Goal: Navigation & Orientation: Understand site structure

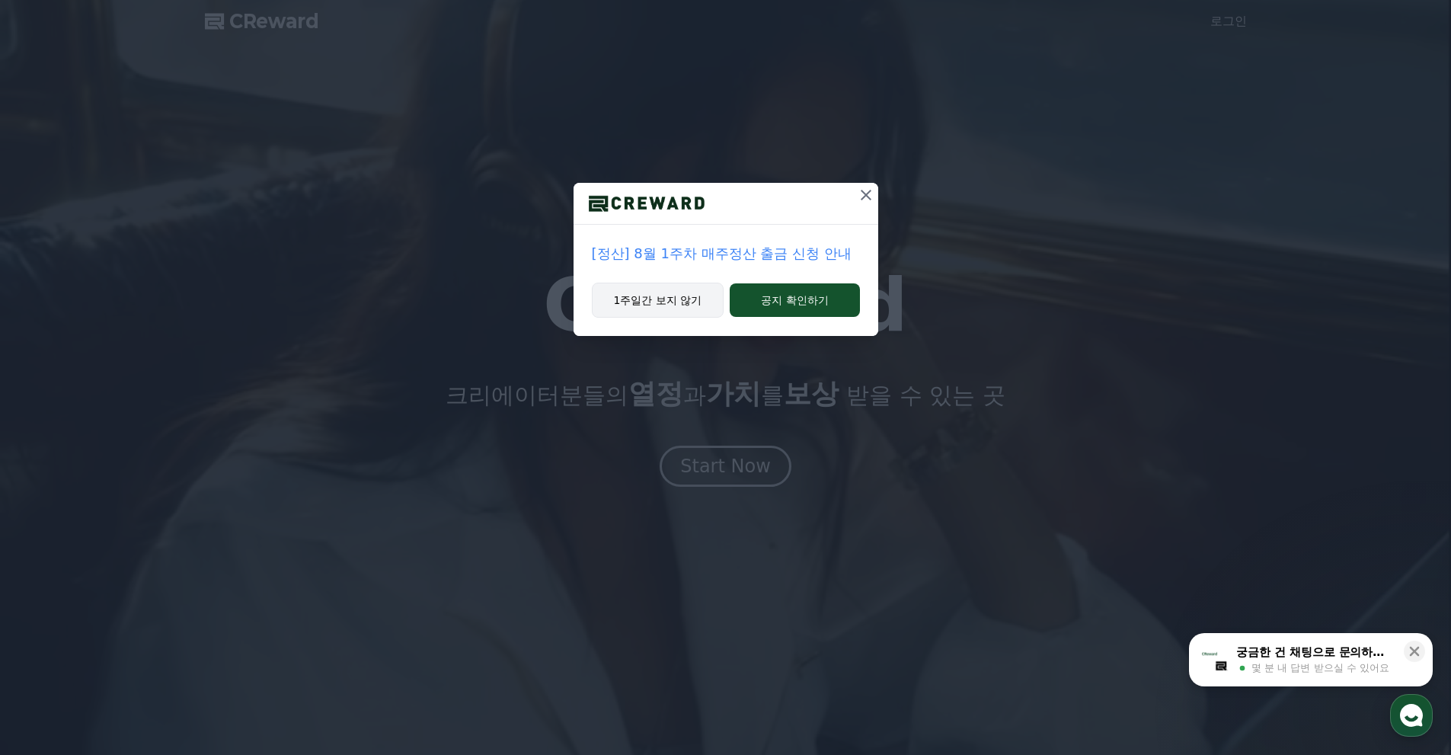
click at [673, 303] on button "1주일간 보지 않기" at bounding box center [658, 300] width 133 height 35
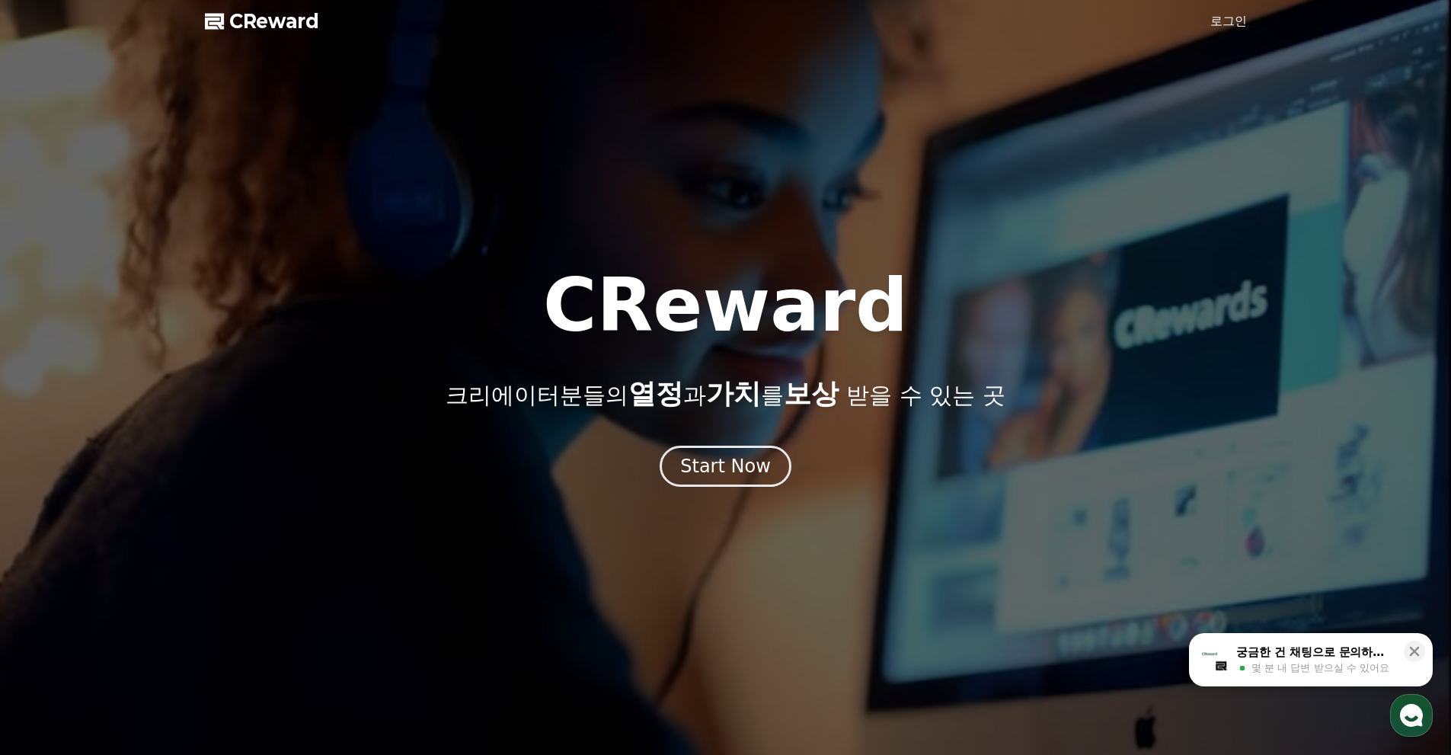
click at [696, 444] on div "CReward 크리에이터분들의 열정 과 가치 를 보상 받을 수 있는 곳 Start Now" at bounding box center [725, 378] width 1451 height 218
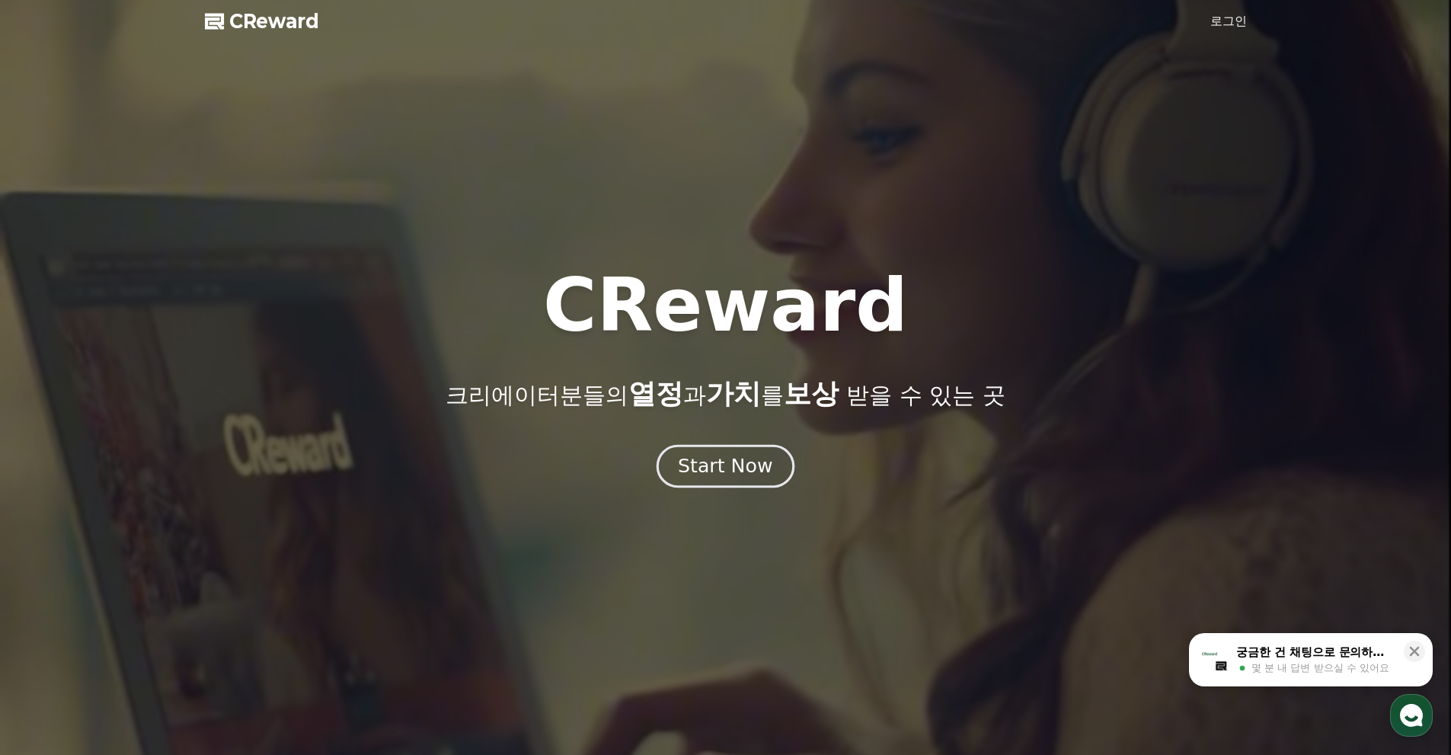
click at [705, 471] on div "Start Now" at bounding box center [725, 466] width 94 height 26
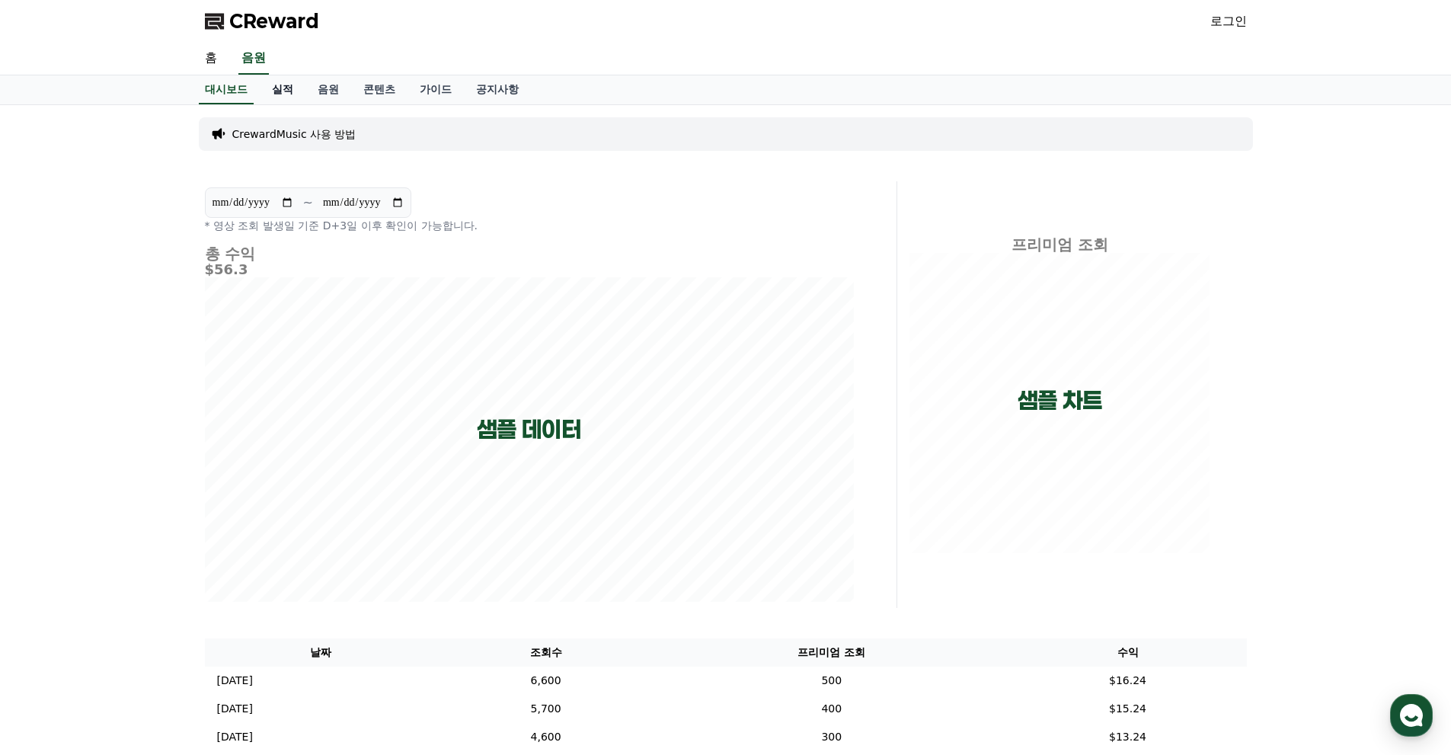
click at [278, 91] on link "실적" at bounding box center [283, 89] width 46 height 29
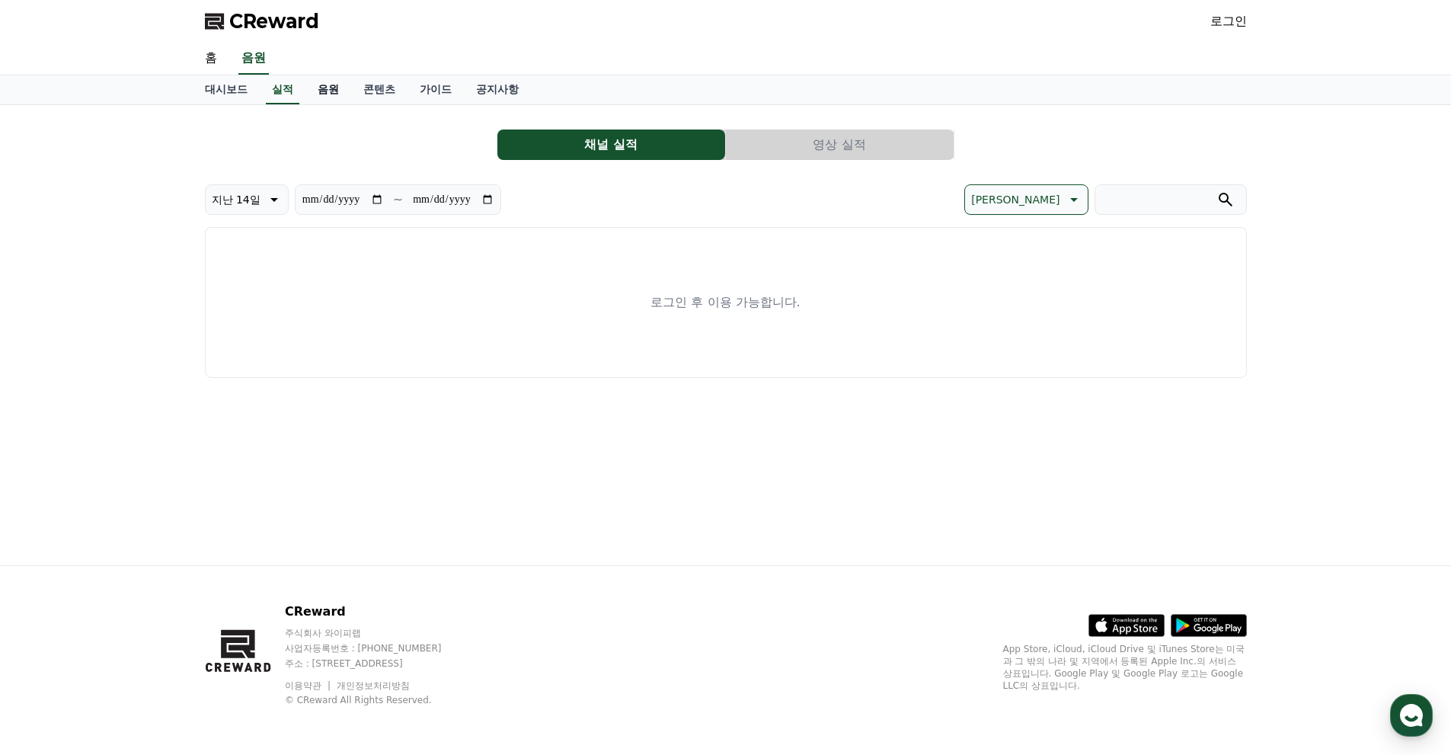
click at [344, 98] on link "음원" at bounding box center [328, 89] width 46 height 29
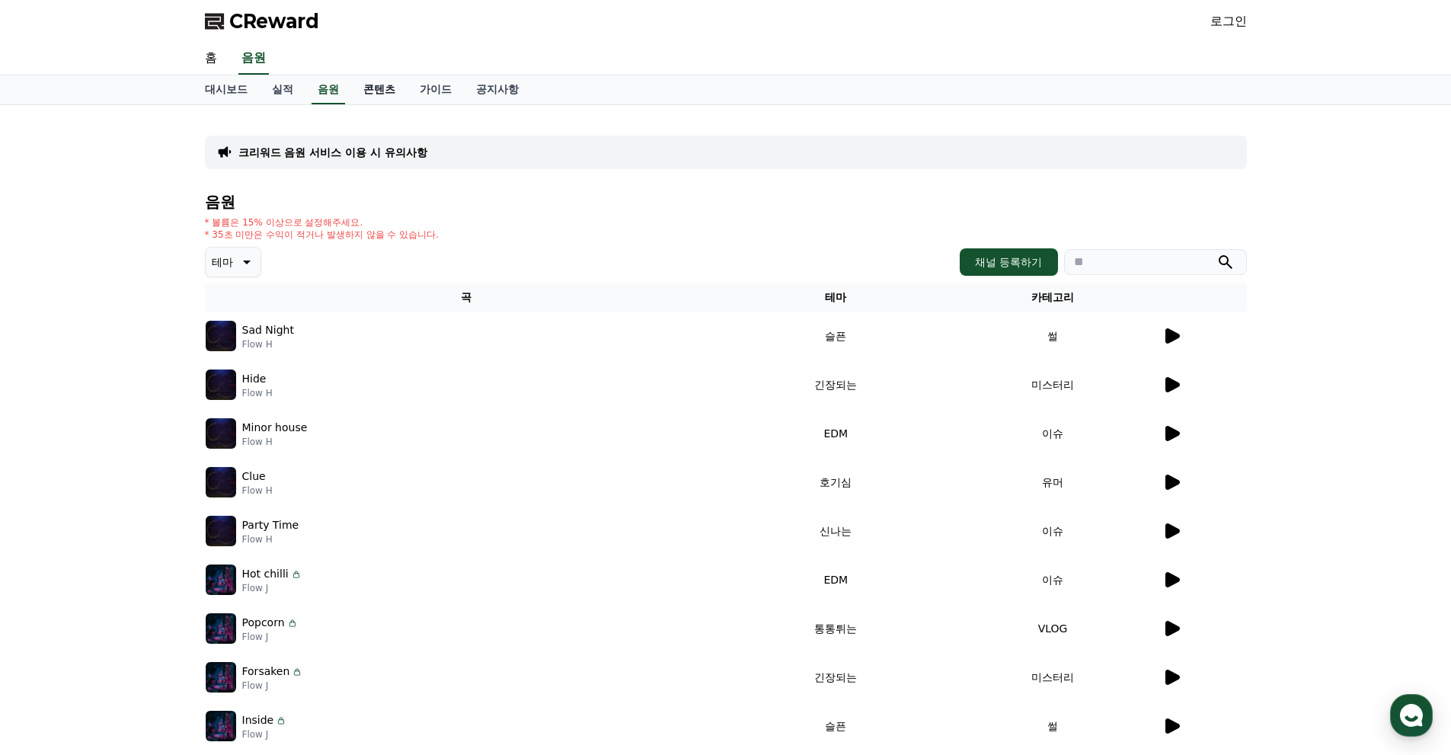
click at [391, 98] on link "콘텐츠" at bounding box center [379, 89] width 56 height 29
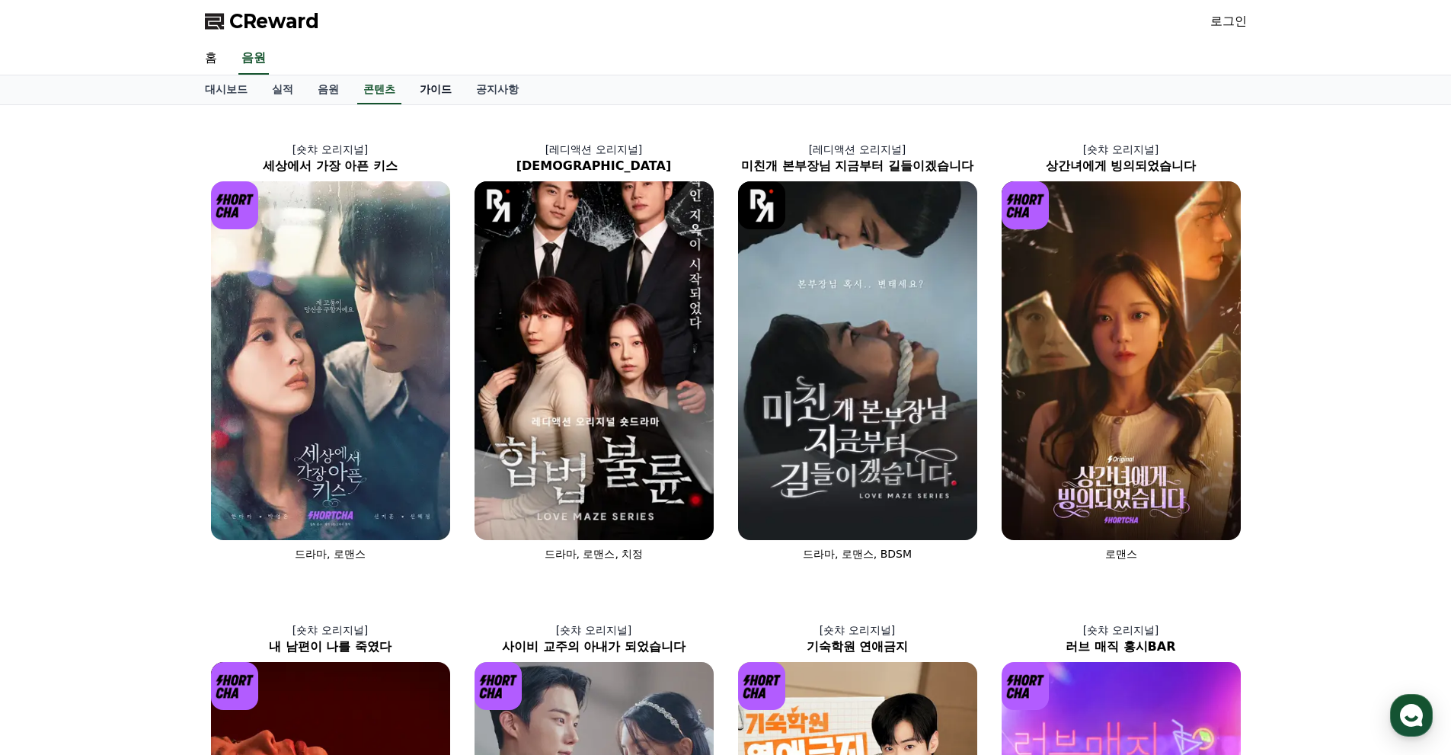
click at [439, 101] on link "가이드" at bounding box center [435, 89] width 56 height 29
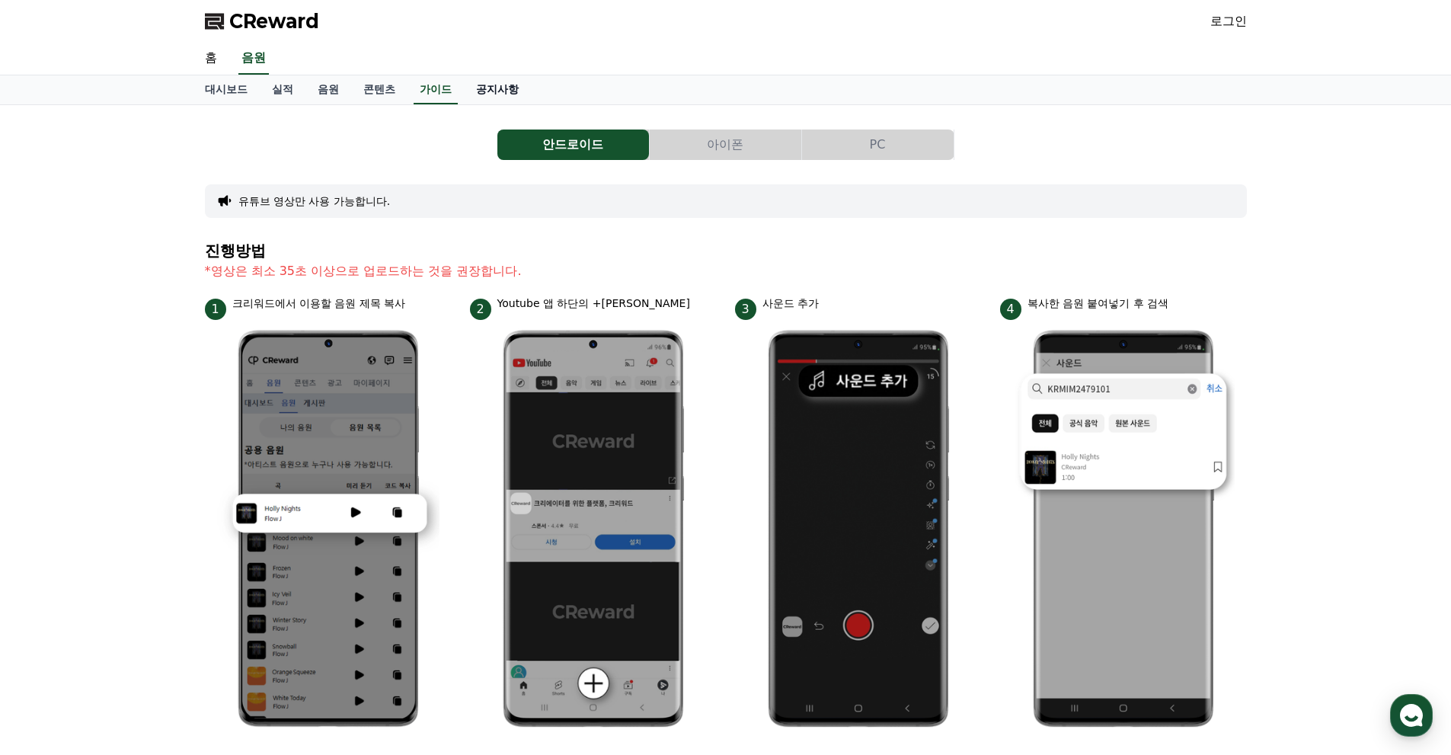
click at [491, 97] on link "공지사항" at bounding box center [497, 89] width 67 height 29
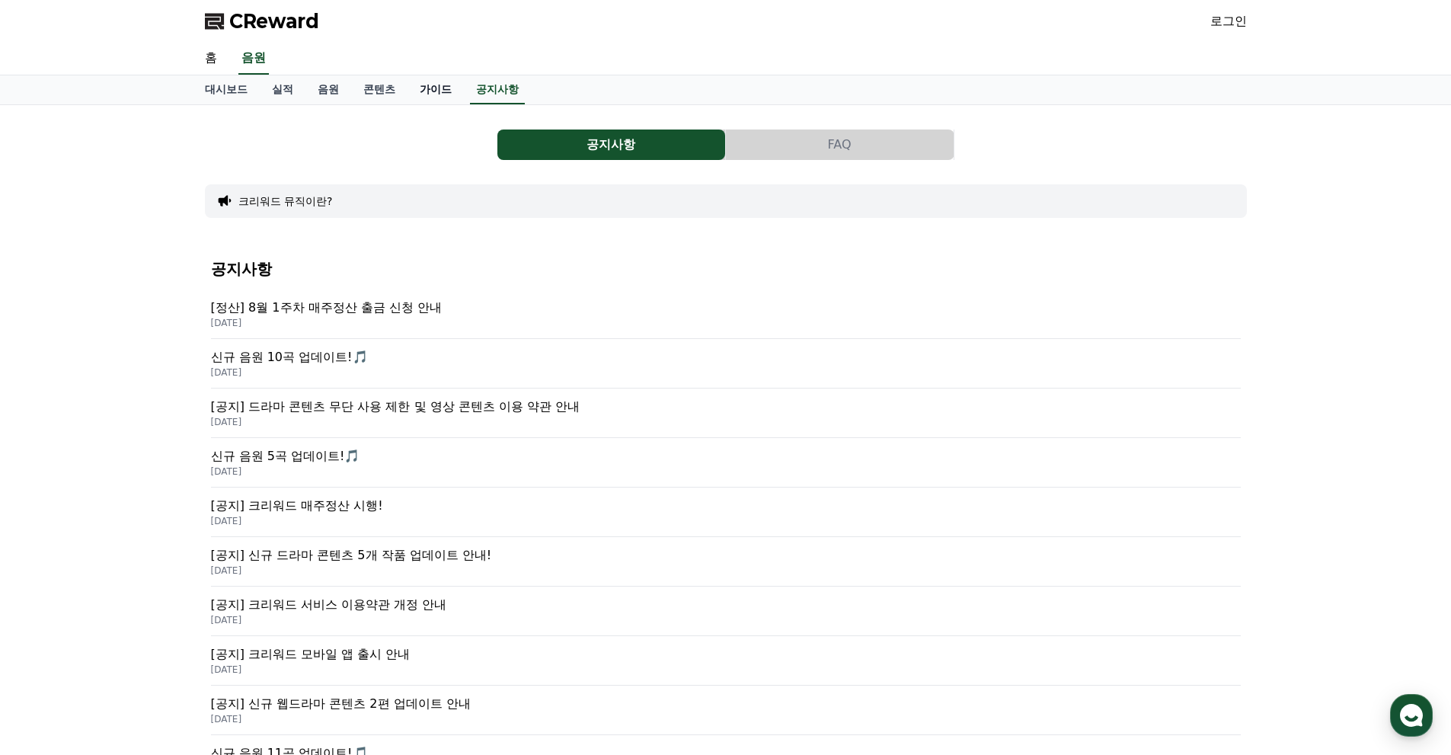
click at [419, 94] on link "가이드" at bounding box center [435, 89] width 56 height 29
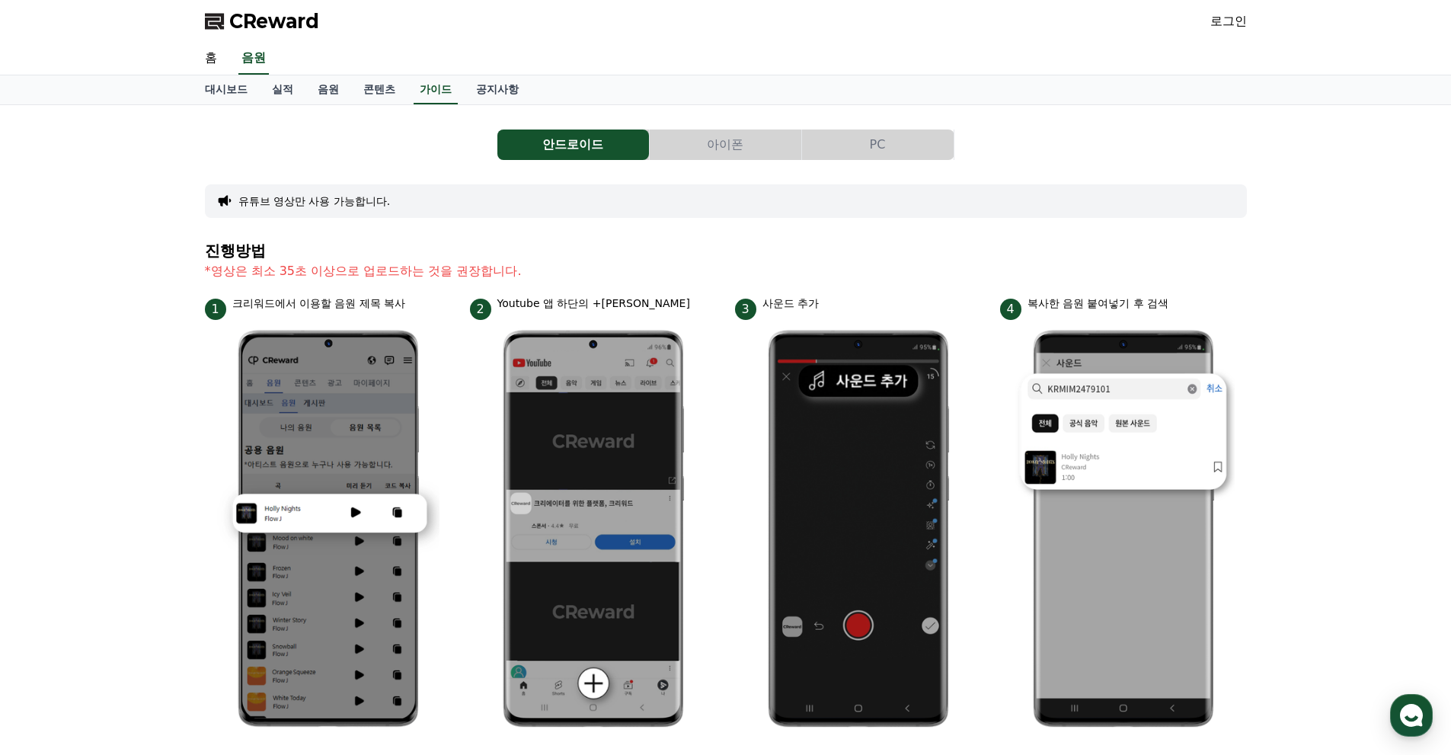
click at [877, 149] on button "PC" at bounding box center [878, 144] width 152 height 30
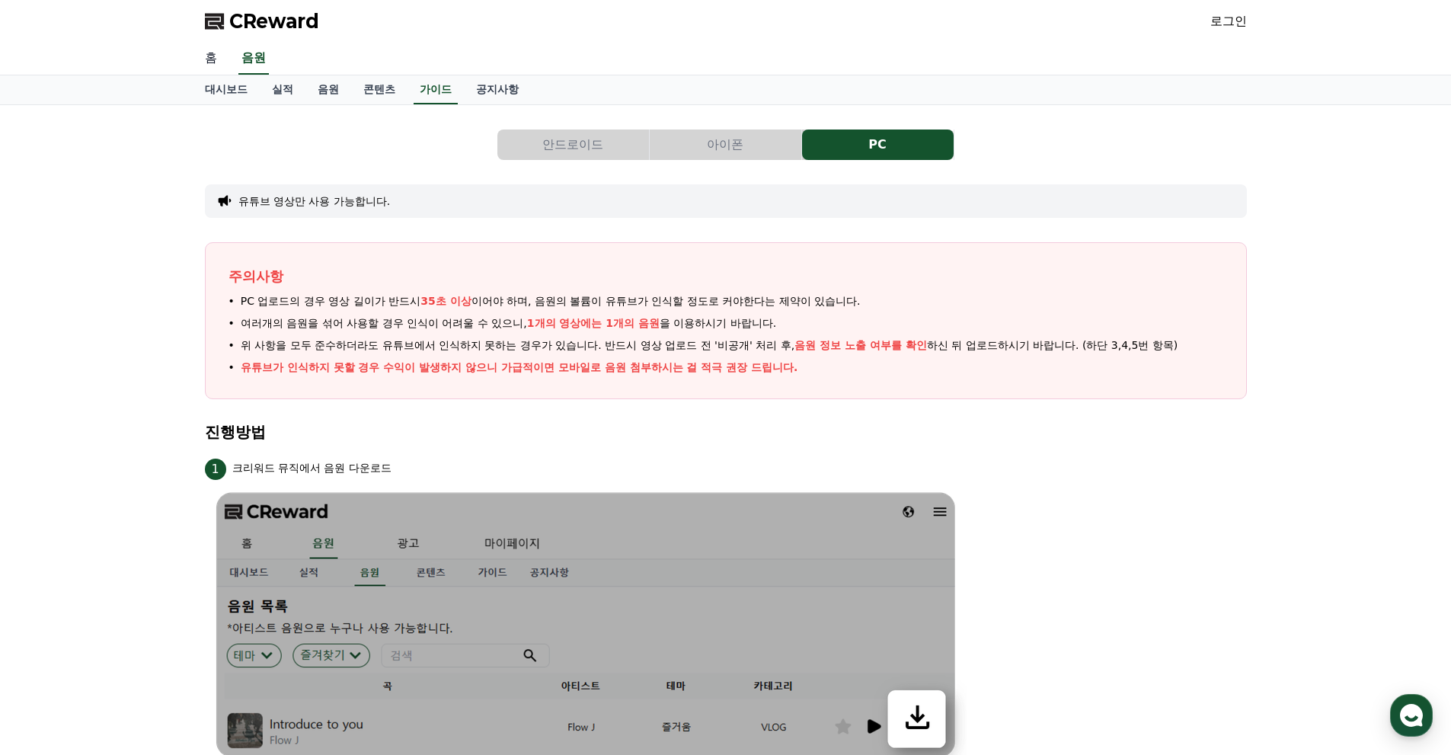
click at [220, 58] on link "홈" at bounding box center [211, 59] width 37 height 32
